Goal: Information Seeking & Learning: Stay updated

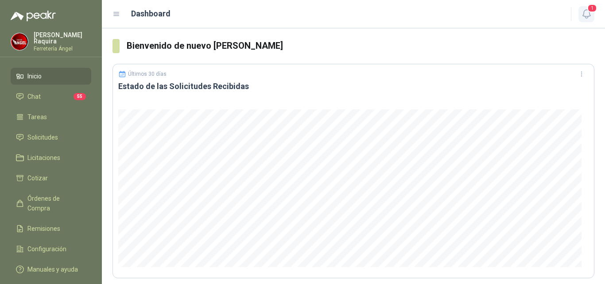
click at [580, 17] on button "1" at bounding box center [587, 14] width 16 height 16
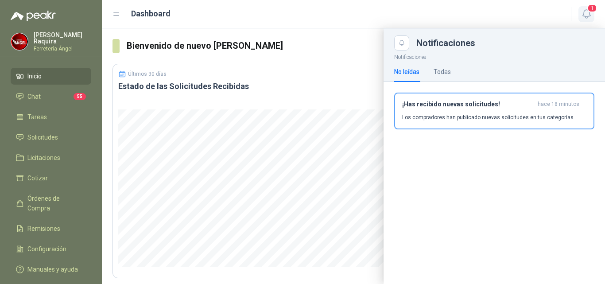
drag, startPoint x: 592, startPoint y: 15, endPoint x: 587, endPoint y: 15, distance: 4.9
click at [591, 15] on button "1" at bounding box center [587, 14] width 16 height 16
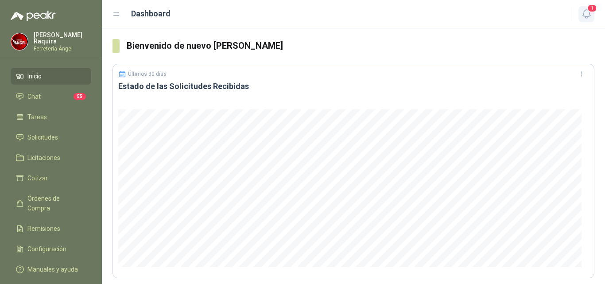
click at [589, 20] on button "1" at bounding box center [587, 14] width 16 height 16
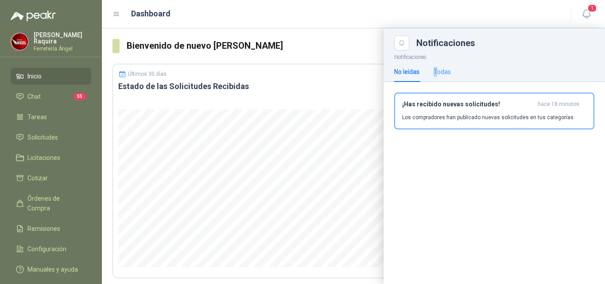
drag, startPoint x: 433, startPoint y: 77, endPoint x: 444, endPoint y: 75, distance: 11.2
click at [443, 76] on div "No leídas Todas" at bounding box center [422, 72] width 57 height 20
click at [445, 75] on div "Todas" at bounding box center [442, 72] width 17 height 10
click at [445, 132] on div "¡Has recibido nuevas solicitudes! hace 18 minutos Los compradores han publicado…" at bounding box center [495, 114] width 222 height 65
click at [455, 107] on h3 "¡Has recibido nuevas solicitudes!" at bounding box center [468, 105] width 132 height 8
